Goal: Task Accomplishment & Management: Complete application form

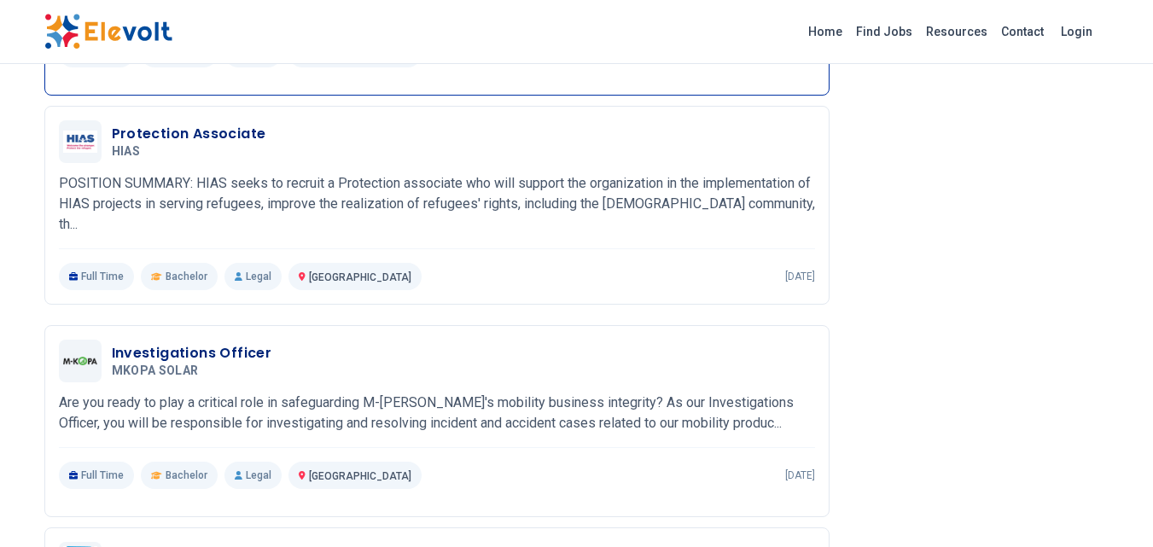
scroll to position [1335, 0]
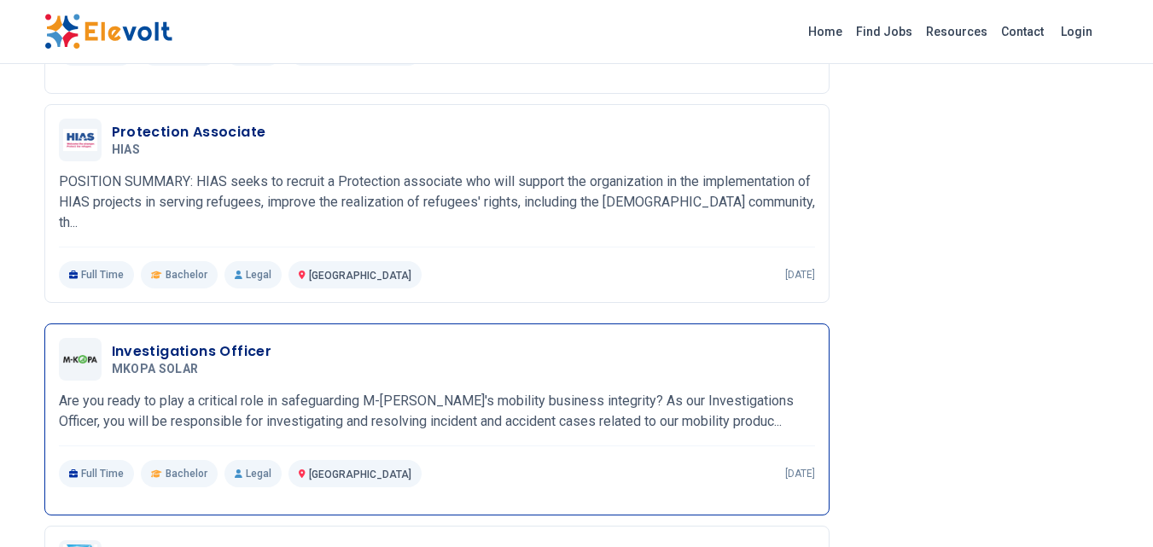
click at [179, 362] on h3 "Investigations Officer" at bounding box center [192, 351] width 160 height 20
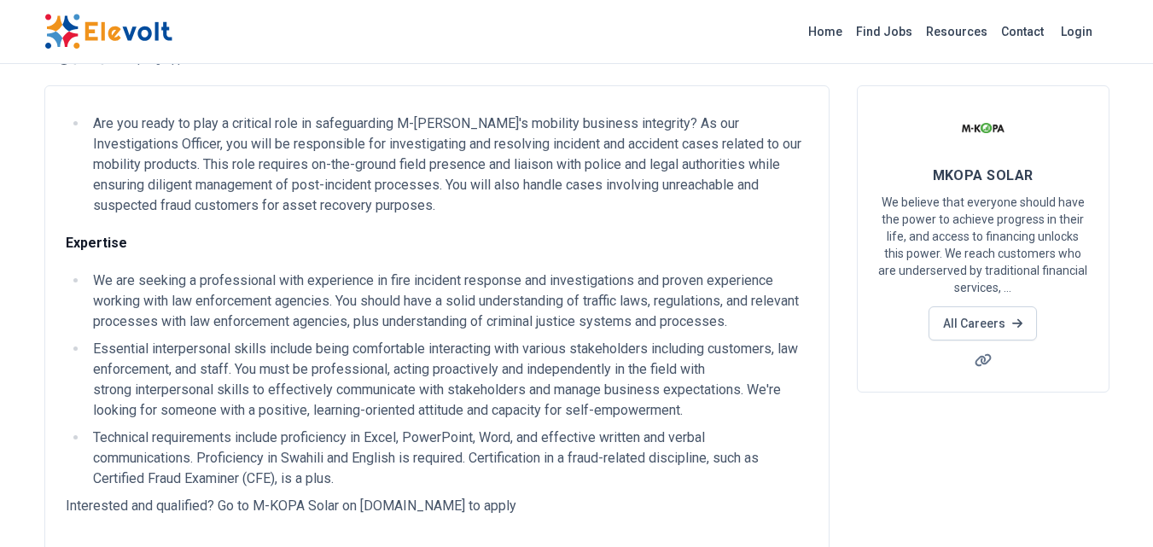
scroll to position [96, 0]
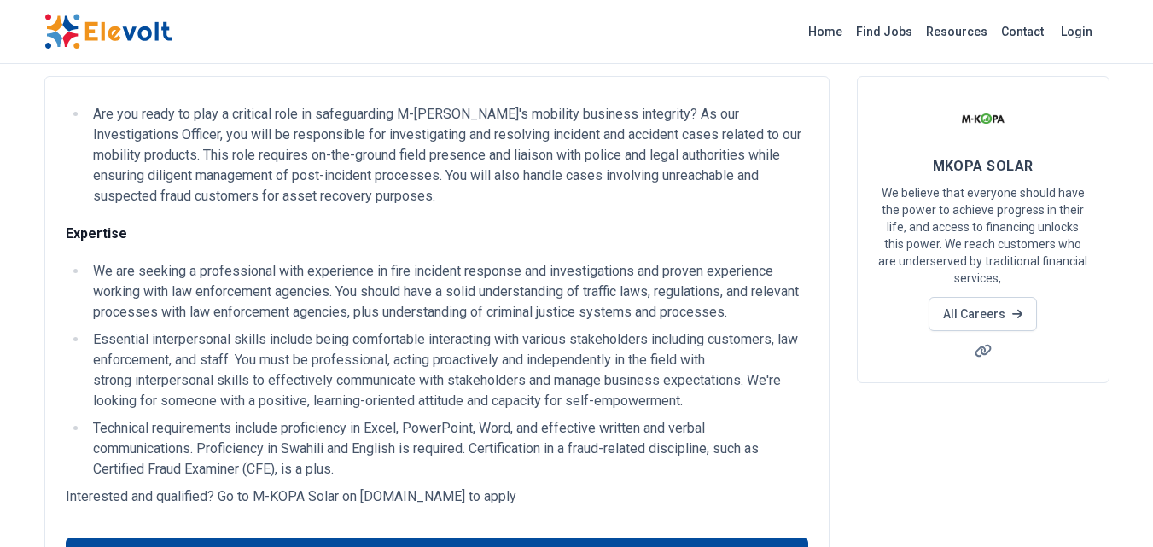
click at [179, 363] on li "Essential interpersonal skills include being comfortable interacting with vario…" at bounding box center [448, 370] width 720 height 82
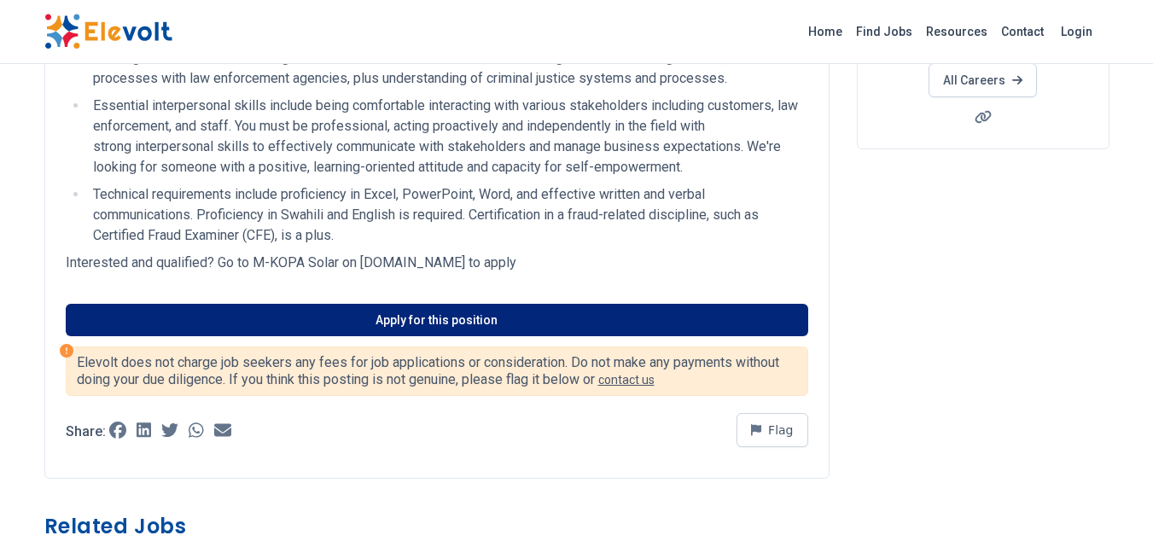
scroll to position [331, 0]
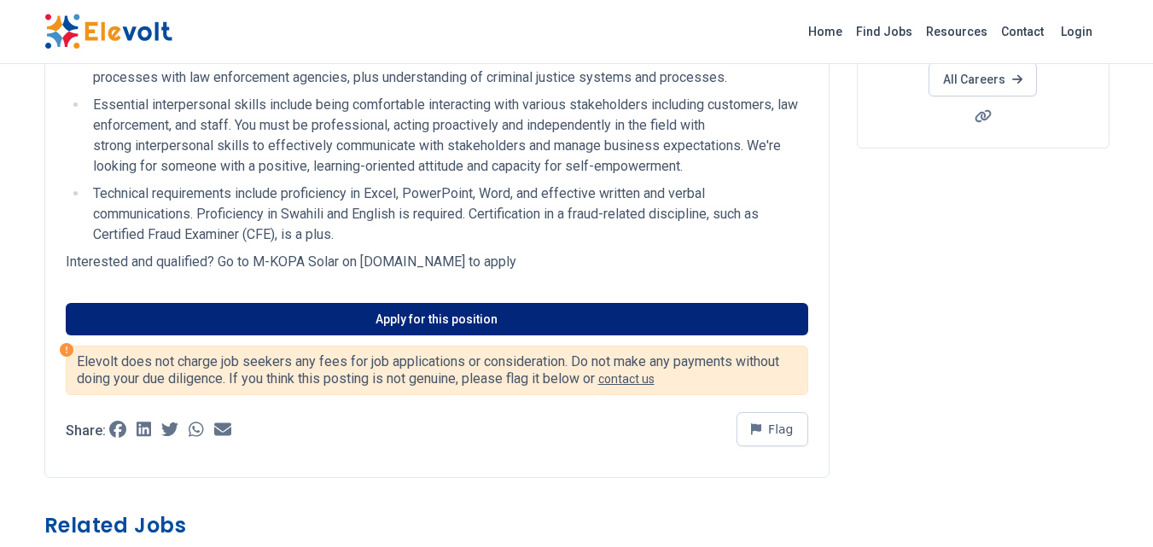
click at [260, 321] on link "Apply for this position" at bounding box center [437, 319] width 742 height 32
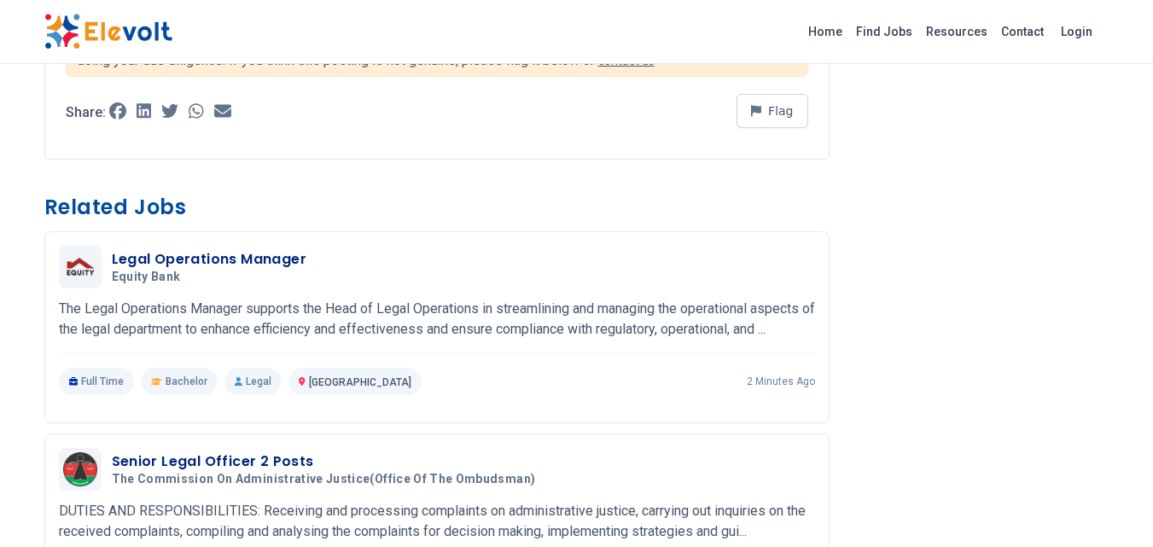
scroll to position [651, 0]
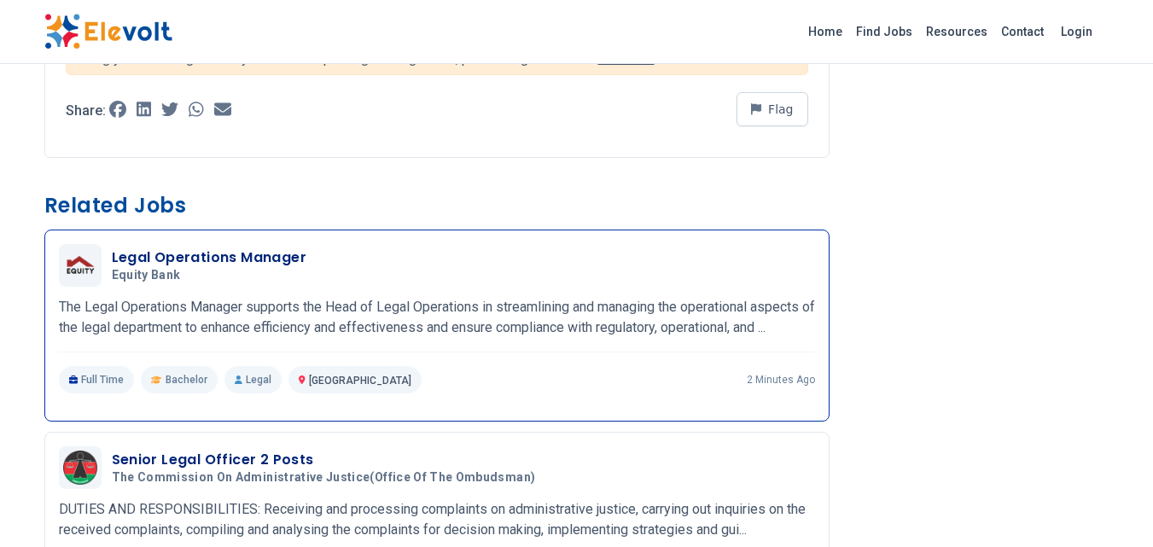
click at [153, 257] on h3 "Legal Operations Manager" at bounding box center [209, 257] width 195 height 20
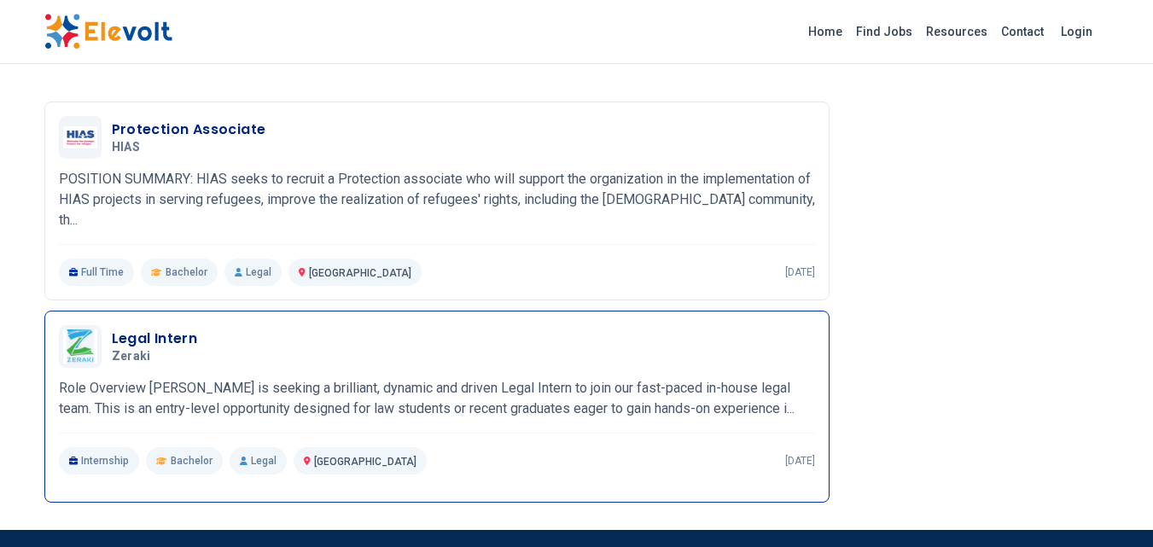
scroll to position [1638, 0]
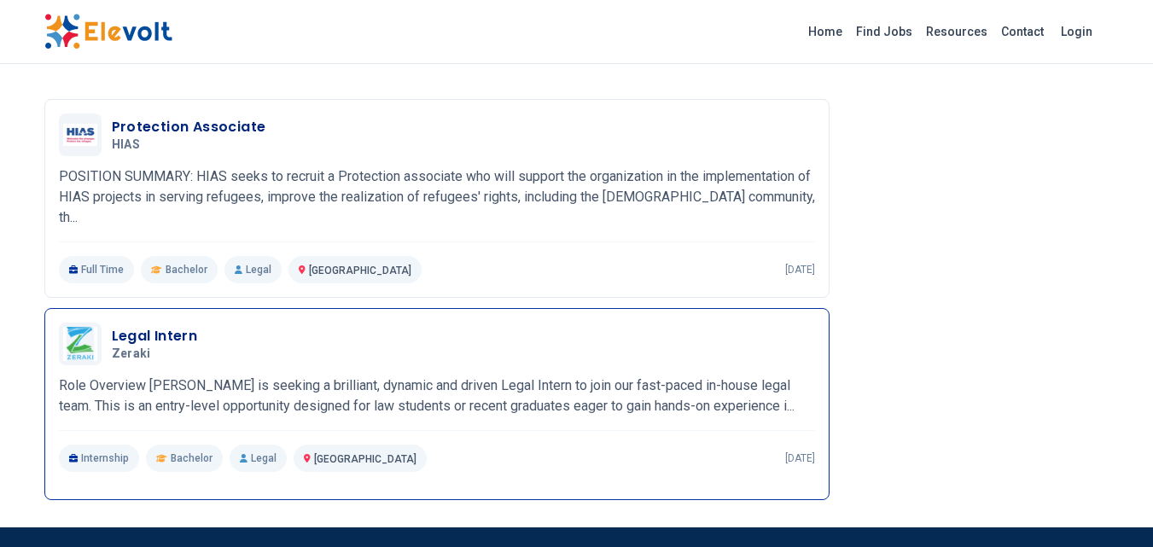
click at [158, 336] on h3 "Legal Intern" at bounding box center [155, 336] width 86 height 20
